Goal: Browse casually: Explore the website without a specific task or goal

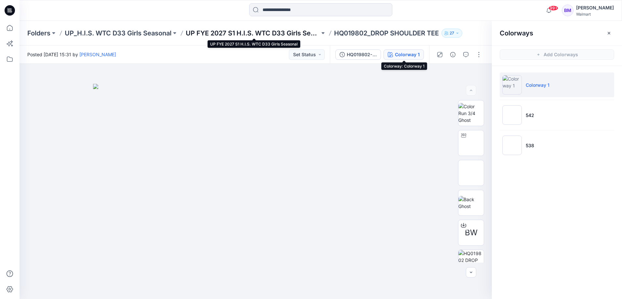
click at [210, 33] on p "UP FYE 2027 S1 H.I.S. WTC D33 Girls Seasonal" at bounding box center [253, 33] width 134 height 9
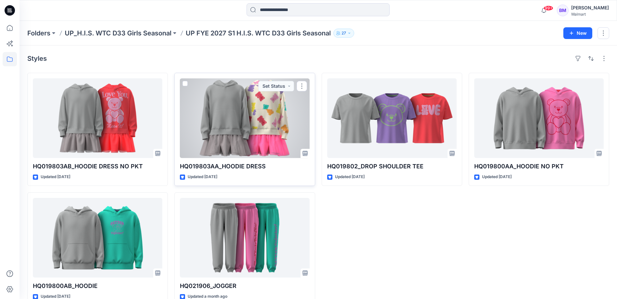
click at [260, 123] on div at bounding box center [244, 118] width 129 height 80
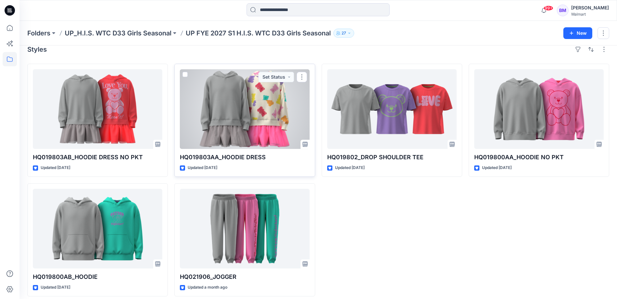
scroll to position [14, 0]
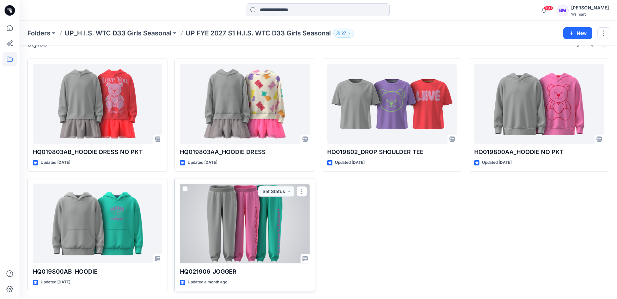
click at [237, 217] on div at bounding box center [244, 224] width 129 height 80
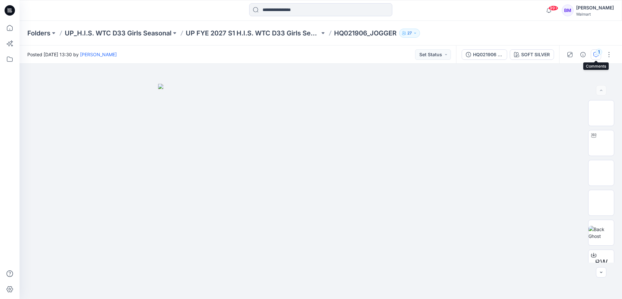
click at [596, 55] on div "1" at bounding box center [598, 52] width 7 height 7
